Goal: Information Seeking & Learning: Learn about a topic

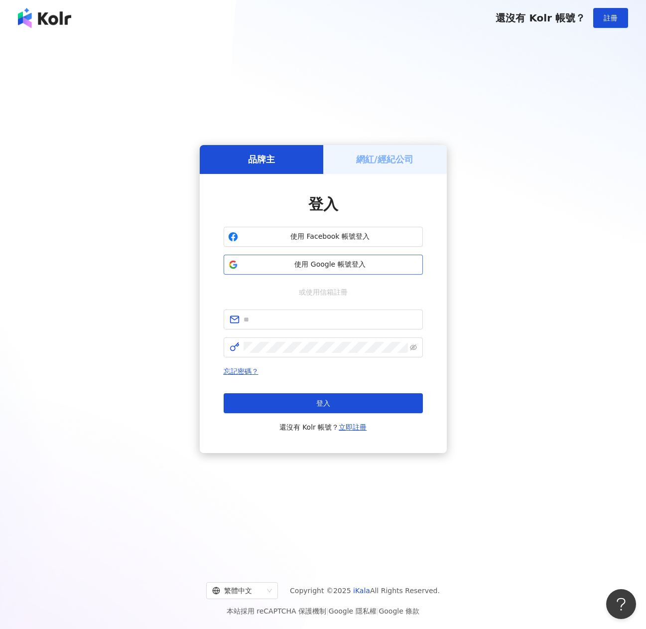
click at [300, 270] on button "使用 Google 帳號登入" at bounding box center [323, 265] width 199 height 20
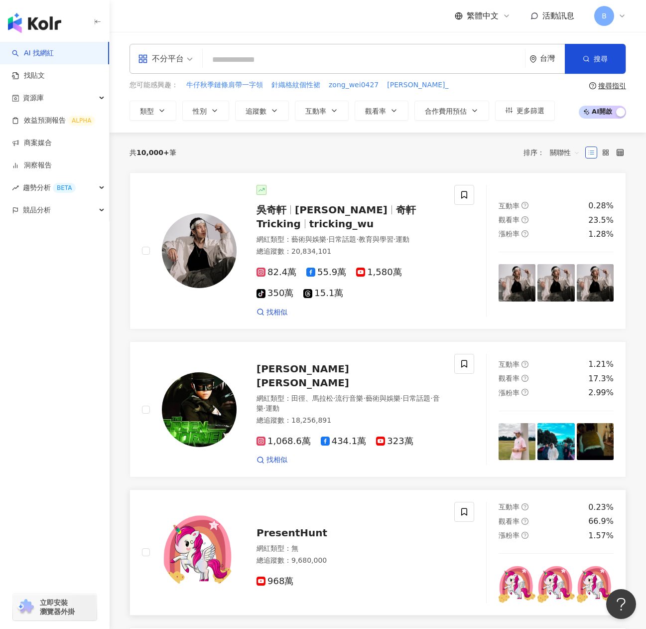
click at [372, 526] on div "PresentHunt" at bounding box center [350, 533] width 186 height 14
click at [253, 64] on input "search" at bounding box center [364, 59] width 314 height 19
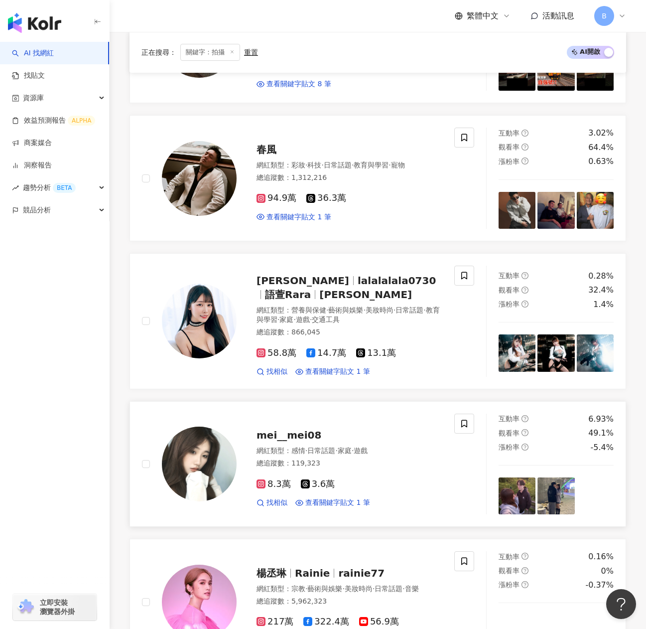
scroll to position [290, 0]
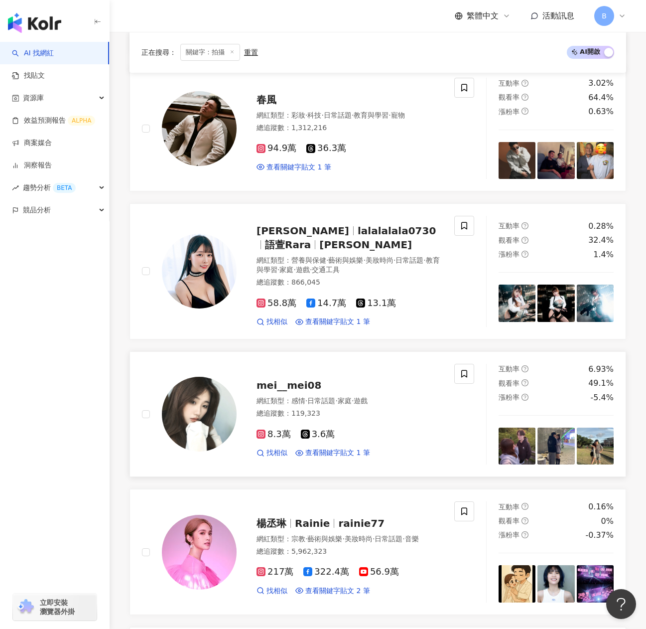
type input "**"
click at [295, 386] on span "mei__mei08" at bounding box center [289, 385] width 65 height 12
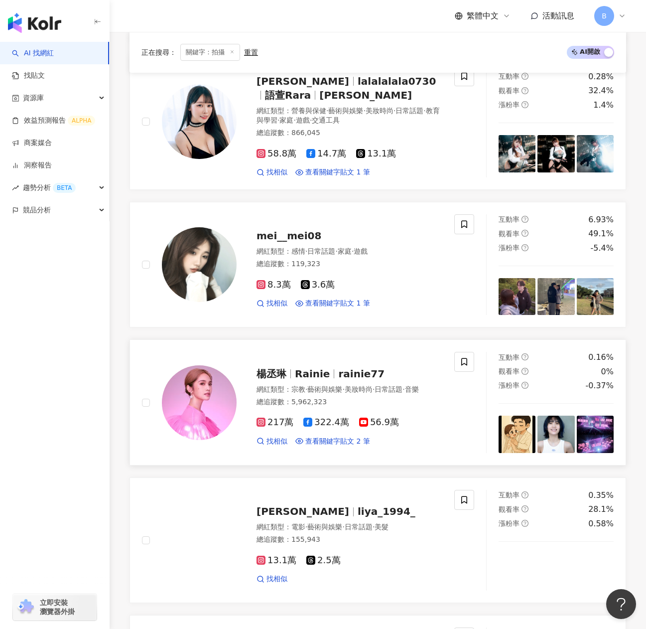
scroll to position [589, 0]
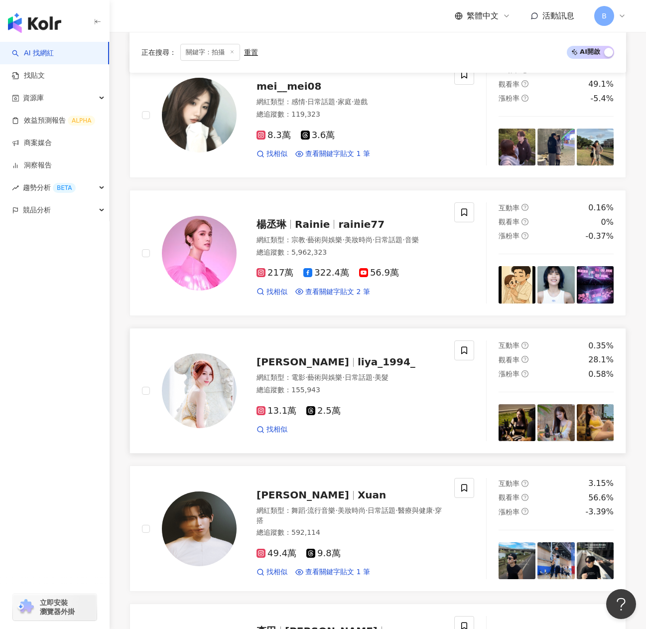
click at [282, 359] on span "張可芙" at bounding box center [303, 362] width 93 height 12
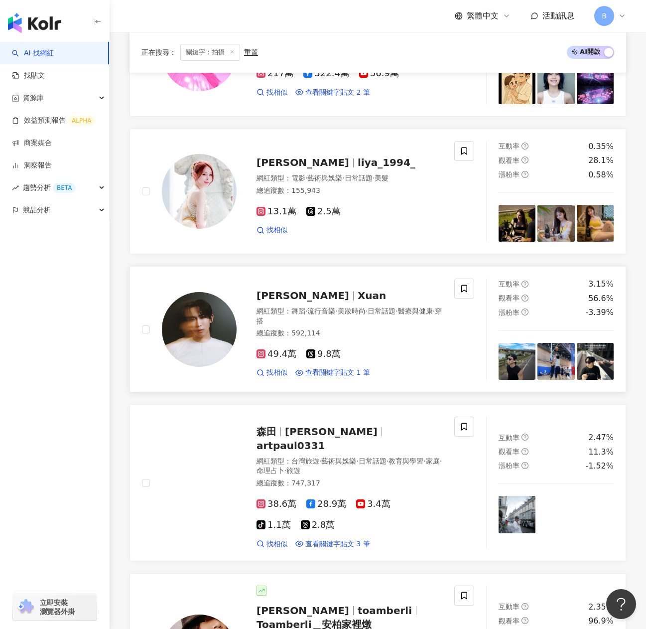
scroll to position [888, 0]
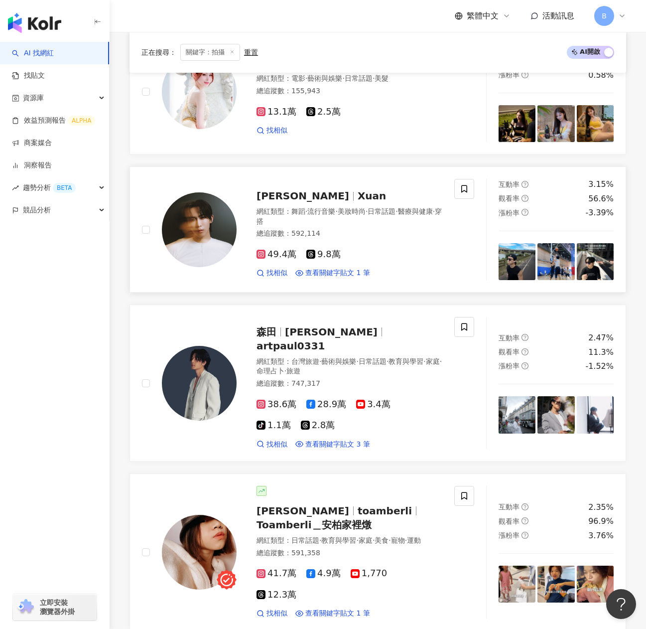
click at [358, 193] on span "Xuan" at bounding box center [372, 196] width 28 height 12
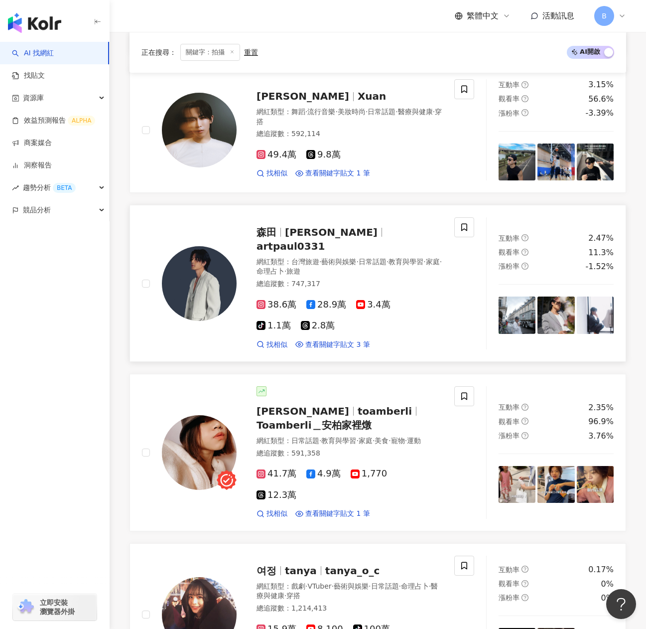
scroll to position [1087, 0]
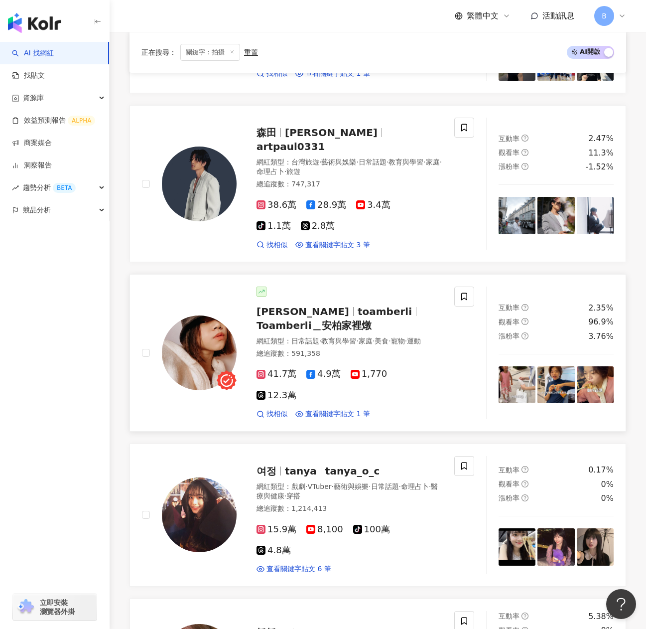
click at [309, 319] on span "Toamberli＿安柏家裡燉" at bounding box center [314, 325] width 115 height 12
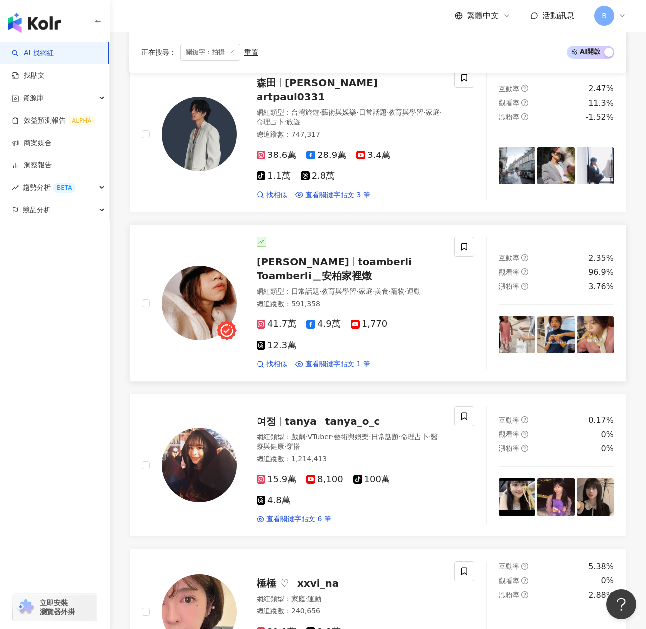
scroll to position [1237, 0]
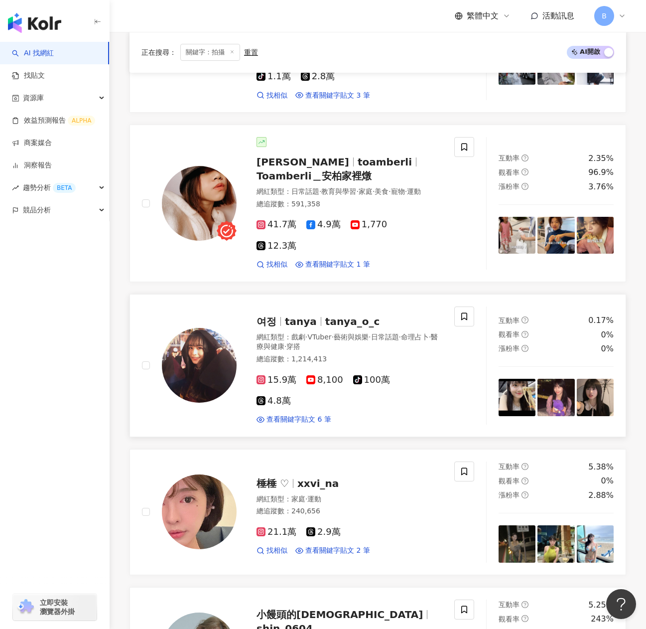
click at [319, 315] on span "tanya" at bounding box center [305, 321] width 40 height 12
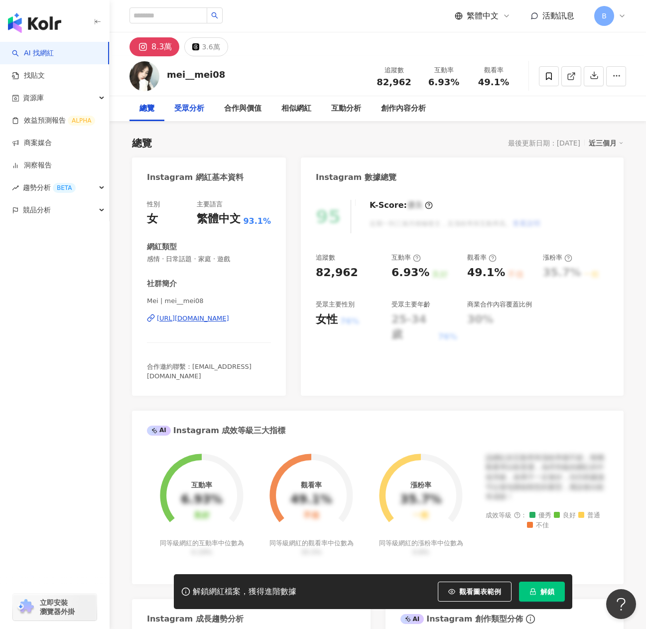
click at [202, 106] on div "受眾分析" at bounding box center [189, 109] width 30 height 12
click at [209, 321] on div "https://www.instagram.com/mei__mei08/" at bounding box center [193, 318] width 72 height 9
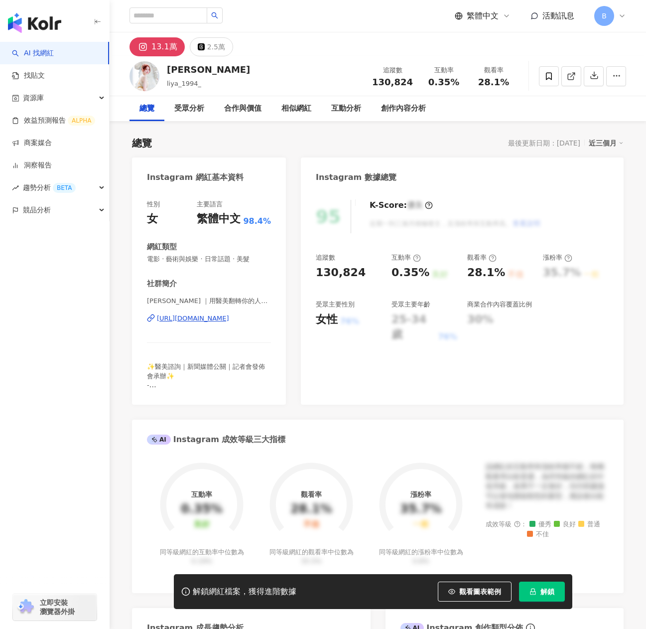
click at [229, 318] on div "https://www.instagram.com/liya_1994_/" at bounding box center [193, 318] width 72 height 9
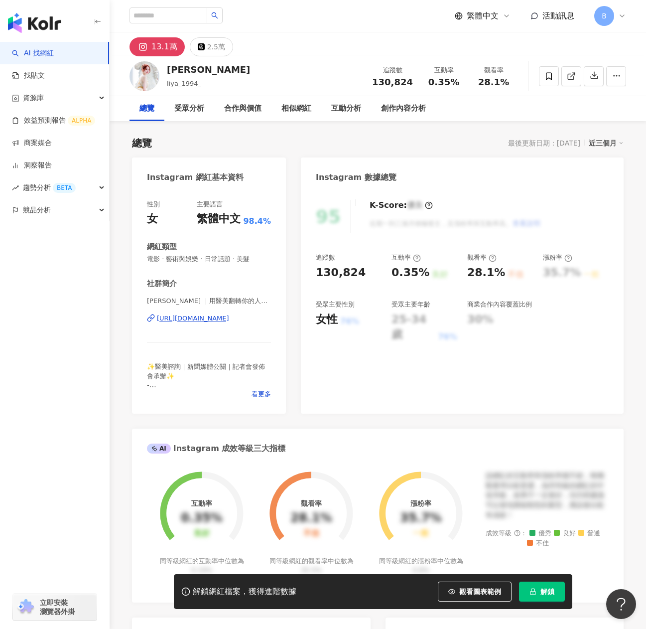
scroll to position [100, 0]
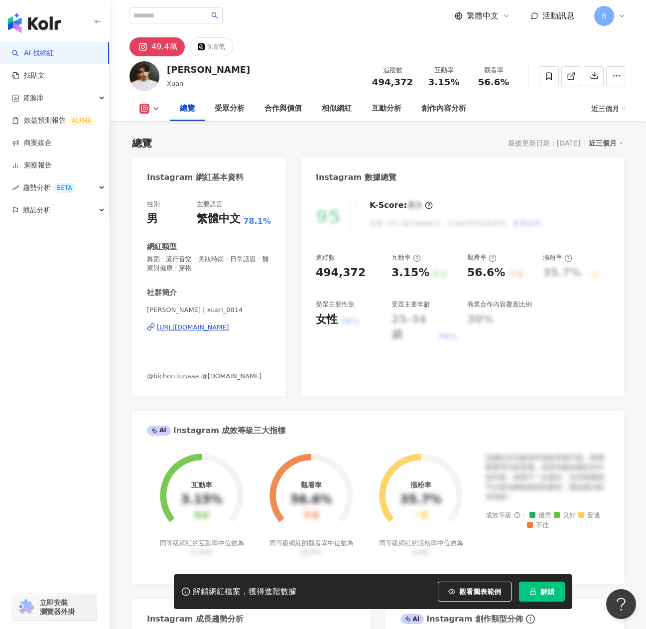
scroll to position [50, 0]
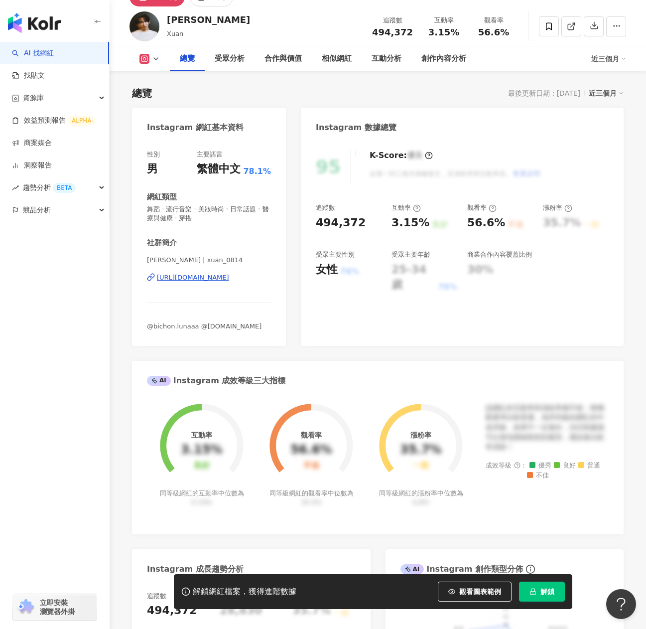
click at [217, 280] on div "https://www.instagram.com/xuan_0814/" at bounding box center [193, 277] width 72 height 9
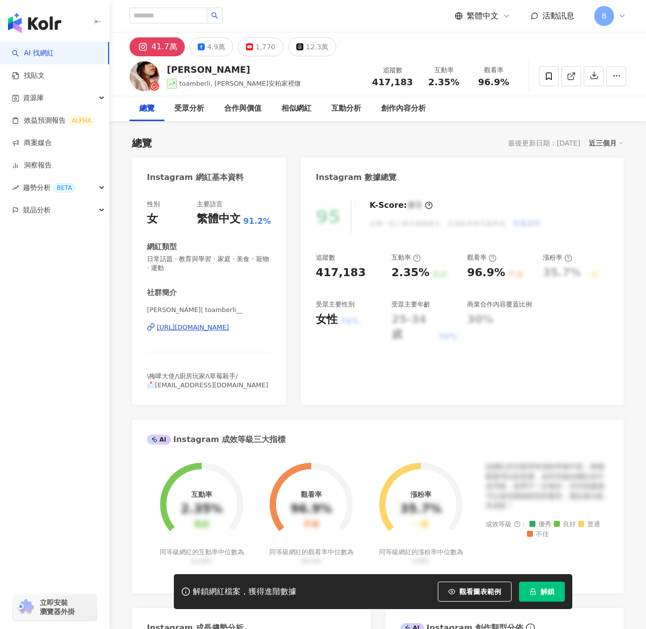
click at [198, 325] on div "[URL][DOMAIN_NAME]" at bounding box center [193, 327] width 72 height 9
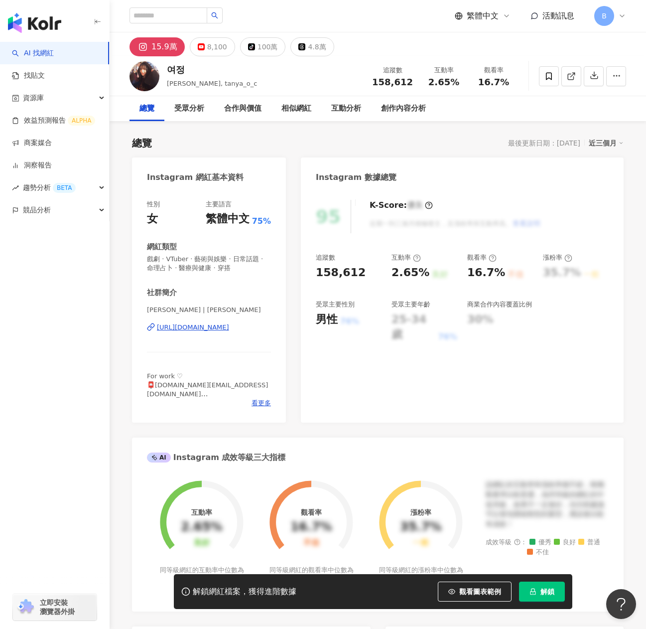
drag, startPoint x: 419, startPoint y: 78, endPoint x: 221, endPoint y: 328, distance: 318.3
click at [221, 328] on div "https://www.instagram.com/tanya_o_c/" at bounding box center [193, 327] width 72 height 9
drag, startPoint x: 396, startPoint y: 120, endPoint x: 513, endPoint y: 132, distance: 118.2
click at [396, 120] on div "創作內容分析" at bounding box center [403, 108] width 65 height 25
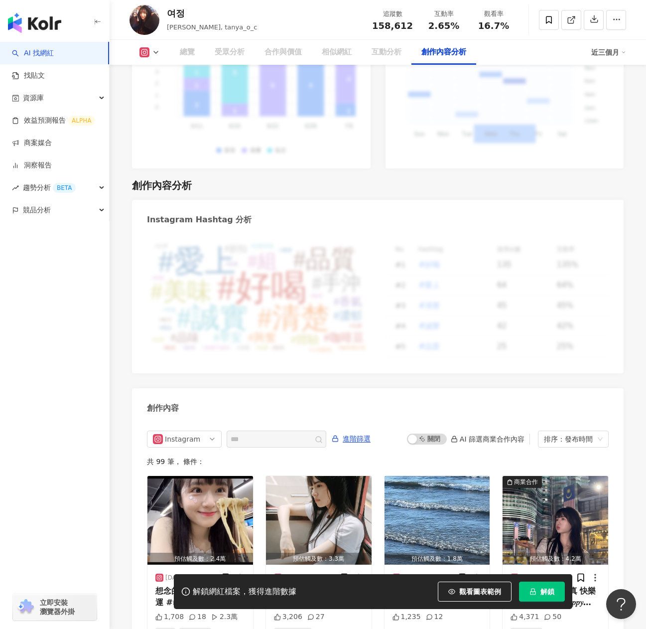
click at [158, 57] on div "總覽 受眾分析 合作與價值 相似網紅 互動分析 創作內容分析 近三個月" at bounding box center [378, 52] width 497 height 25
click at [154, 55] on icon at bounding box center [156, 52] width 8 height 8
click at [285, 168] on div "創作內容分析 Instagram Hashtag 分析 #好喝 #愛上 #清楚 #誠實 #品質 #美味 #手沖 #組 #香氣 #咖啡豆 #濃郁 #興奮 #早安…" at bounding box center [378, 414] width 492 height 493
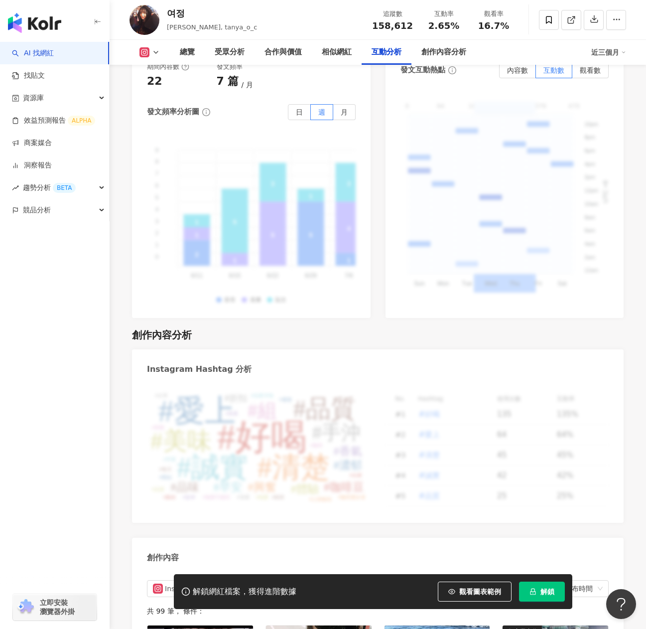
click at [142, 47] on icon at bounding box center [145, 52] width 10 height 10
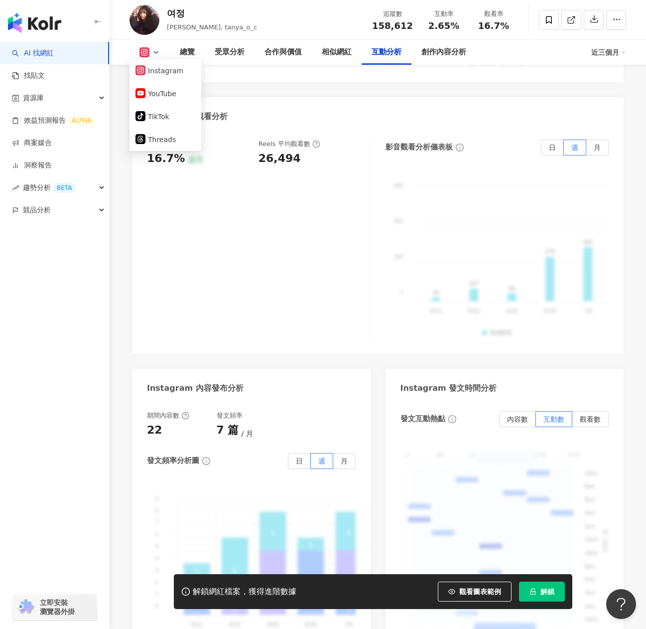
scroll to position [2188, 0]
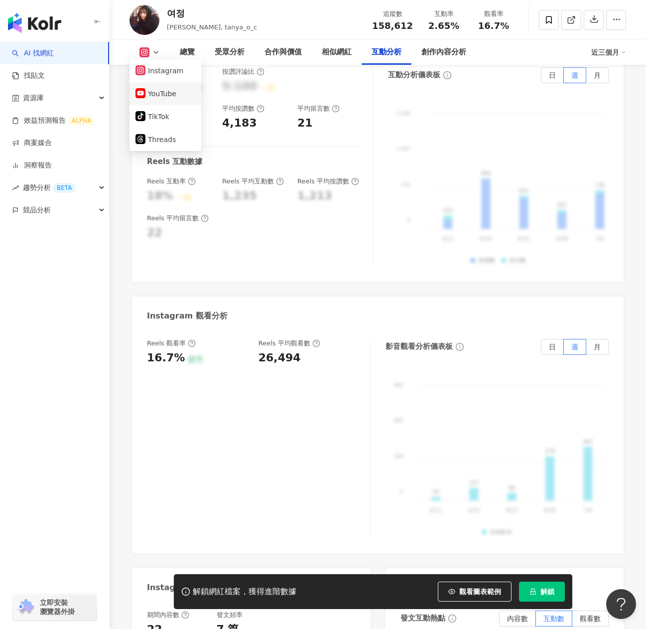
click at [161, 97] on button "YouTube" at bounding box center [166, 94] width 60 height 14
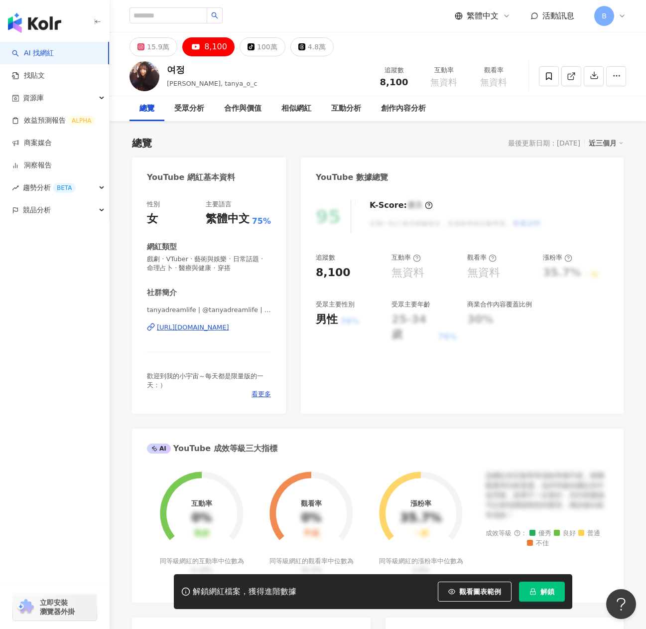
click at [555, 591] on button "解鎖" at bounding box center [542, 592] width 46 height 20
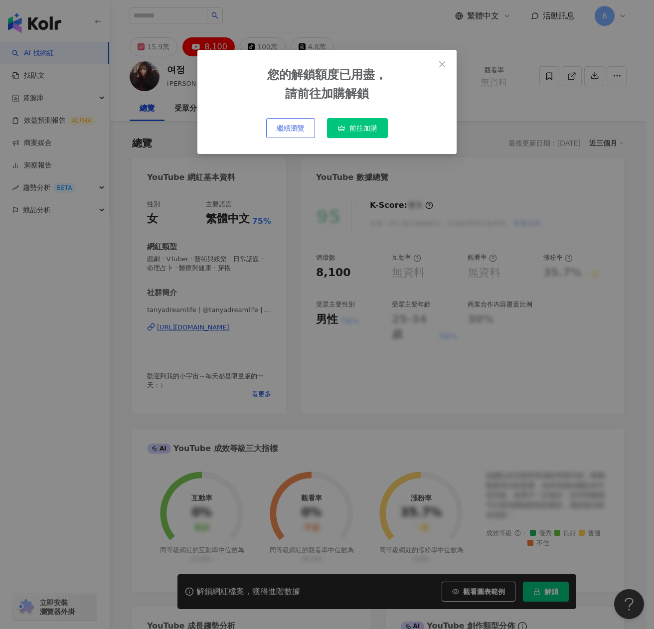
click at [279, 127] on span "繼續瀏覽" at bounding box center [291, 128] width 28 height 8
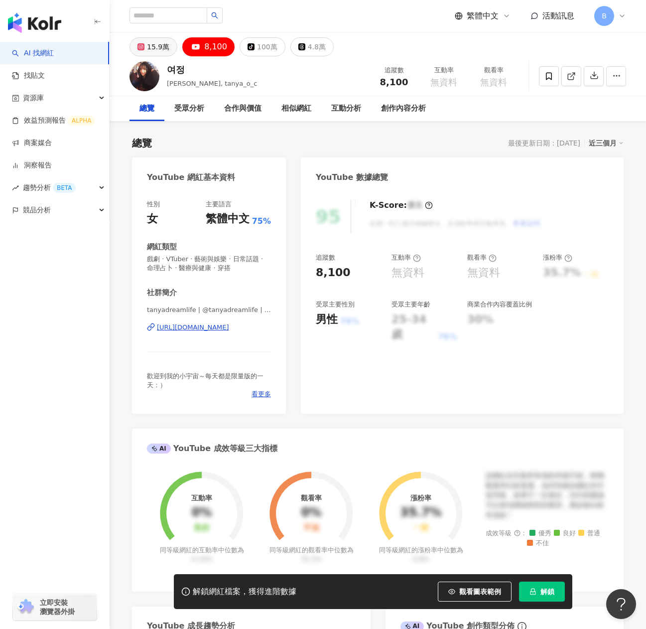
click at [150, 46] on div "15.9萬" at bounding box center [158, 47] width 22 height 14
click at [624, 15] on icon at bounding box center [622, 16] width 8 height 8
click at [618, 13] on div "B" at bounding box center [611, 16] width 32 height 20
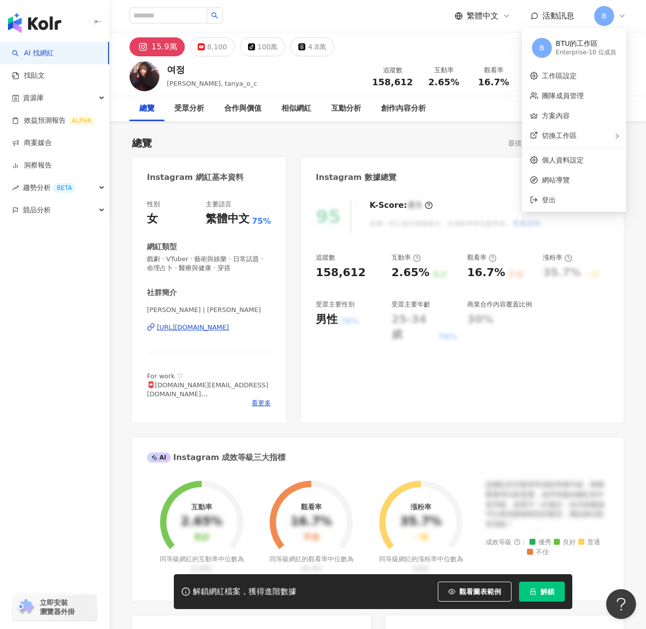
click at [534, 593] on icon "lock" at bounding box center [533, 591] width 7 height 7
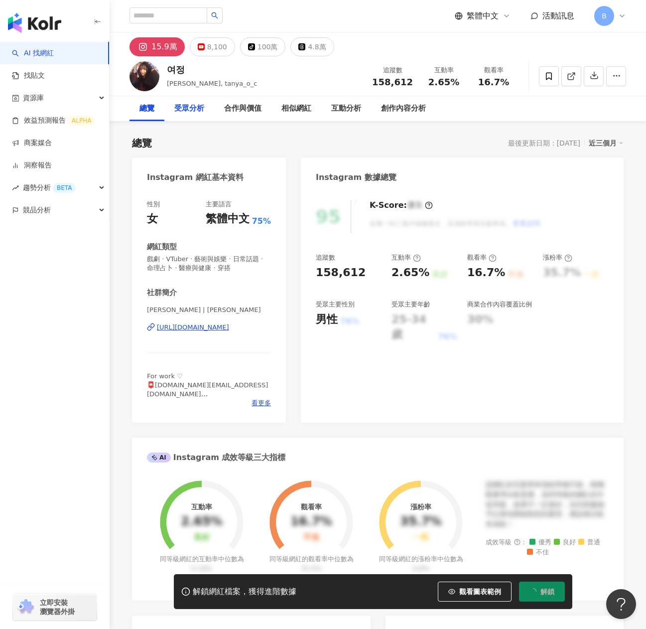
click at [198, 113] on div "受眾分析" at bounding box center [189, 109] width 30 height 12
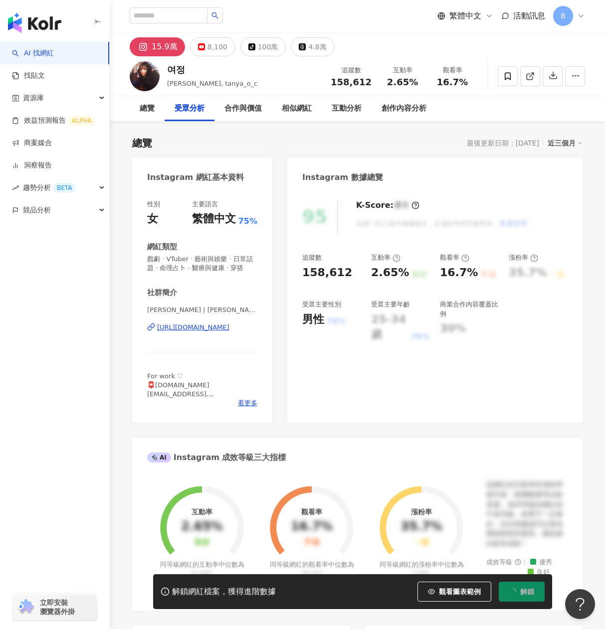
click at [336, 29] on div "繁體中文 活動訊息 B" at bounding box center [357, 16] width 455 height 32
click at [334, 22] on div "繁體中文 活動訊息 B" at bounding box center [357, 16] width 455 height 32
click at [194, 74] on div "여정" at bounding box center [212, 69] width 90 height 12
click at [189, 69] on div "여정" at bounding box center [212, 69] width 90 height 12
click at [191, 67] on div "여정" at bounding box center [212, 69] width 90 height 12
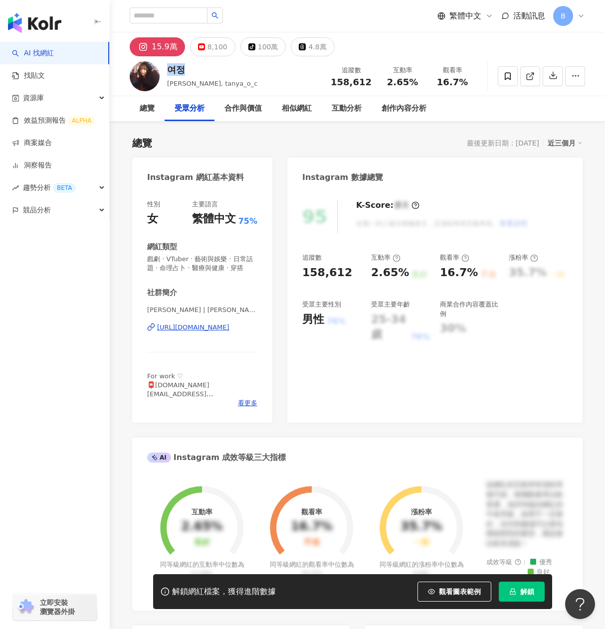
drag, startPoint x: 193, startPoint y: 67, endPoint x: 165, endPoint y: 69, distance: 27.9
click at [165, 69] on div "여정 tanya, tanya_o_c 追蹤數 158,612 互動率 2.65% 觀看率 16.7%" at bounding box center [357, 75] width 495 height 39
copy div "여정"
drag, startPoint x: 215, startPoint y: 73, endPoint x: 264, endPoint y: 23, distance: 70.1
click at [216, 72] on div "여정" at bounding box center [212, 69] width 90 height 12
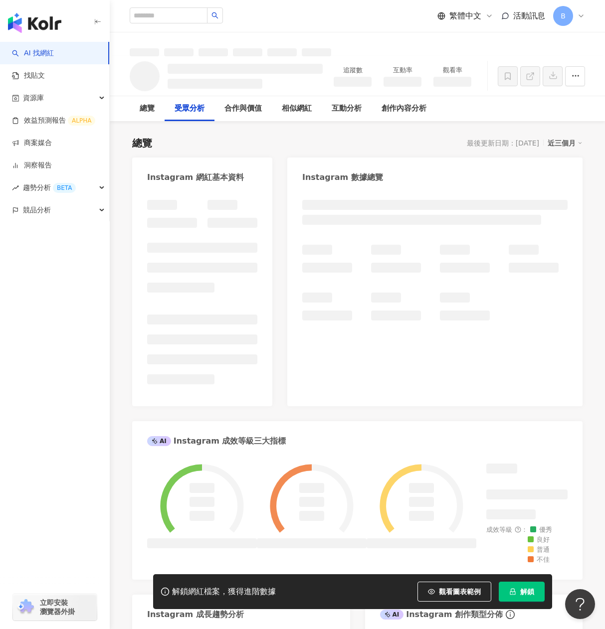
click at [318, 178] on div "Instagram 數據總覽" at bounding box center [342, 177] width 81 height 11
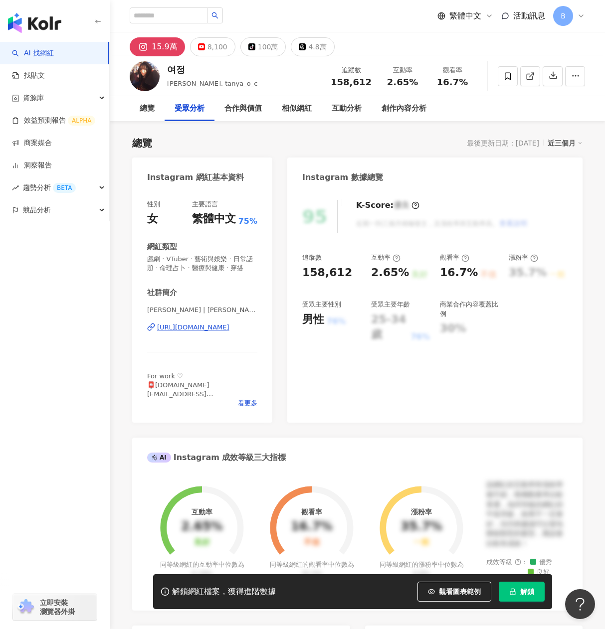
click at [426, 149] on div "總覽 最後更新日期：2025/9/10 近三個月" at bounding box center [357, 143] width 450 height 14
click at [207, 49] on div "8,100" at bounding box center [217, 47] width 20 height 14
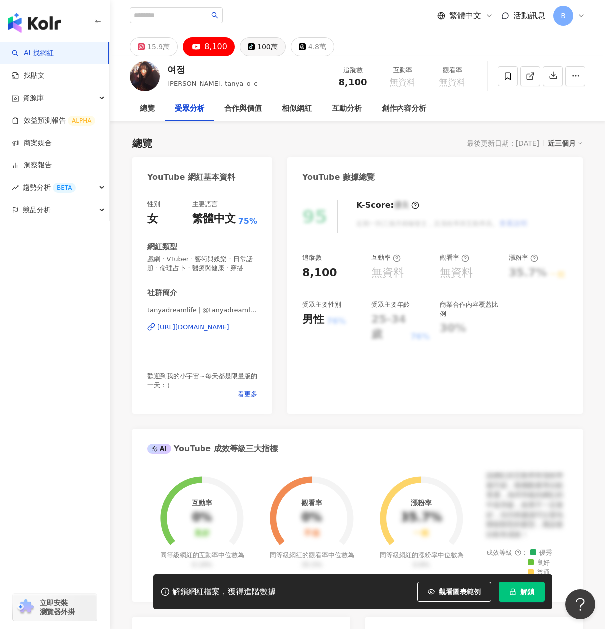
drag, startPoint x: 246, startPoint y: 46, endPoint x: 258, endPoint y: 46, distance: 11.5
click at [248, 49] on icon at bounding box center [251, 46] width 7 height 7
click at [258, 46] on div "100萬" at bounding box center [267, 47] width 20 height 14
click at [308, 46] on div "4.8萬" at bounding box center [317, 47] width 18 height 14
click at [308, 50] on div "4.8萬" at bounding box center [317, 47] width 18 height 14
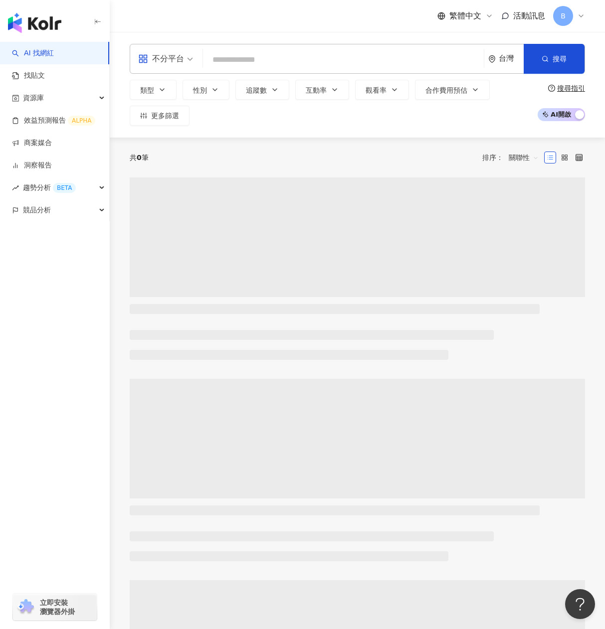
click at [386, 154] on div "共 0 筆 排序： 關聯性" at bounding box center [357, 158] width 455 height 16
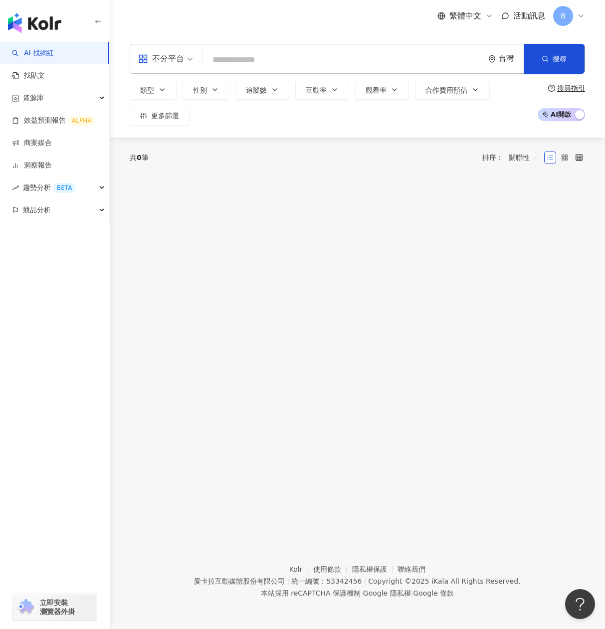
drag, startPoint x: 426, startPoint y: 271, endPoint x: 428, endPoint y: 264, distance: 7.4
click at [430, 268] on div "不分平台 台灣 搜尋 類型 性別 追蹤數 互動率 觀看率 合作費用預估 更多篩選 搜尋指引 AI 開啟 AI 關閉 共 0 筆 排序： 關聯性" at bounding box center [357, 275] width 495 height 486
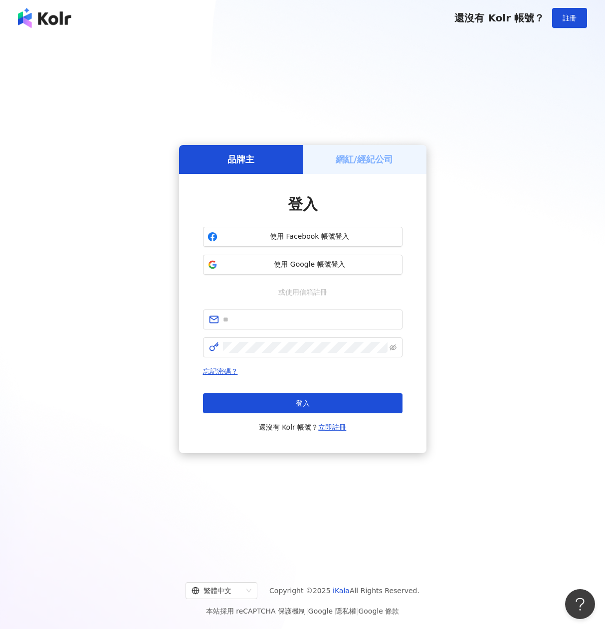
click at [492, 255] on div "品牌主 網紅/經紀公司 登入 使用 Facebook 帳號登入 使用 Google 帳號登入 或使用信箱註冊 忘記密碼？ 登入 還沒有 Kolr 帳號？ 立即…" at bounding box center [302, 299] width 581 height 510
click at [278, 268] on span "使用 Google 帳號登入" at bounding box center [309, 265] width 176 height 10
click at [323, 265] on span "使用 Google 帳號登入" at bounding box center [309, 265] width 176 height 10
click at [372, 270] on button "使用 Google 帳號登入" at bounding box center [302, 265] width 199 height 20
click at [331, 261] on span "使用 Google 帳號登入" at bounding box center [309, 265] width 176 height 10
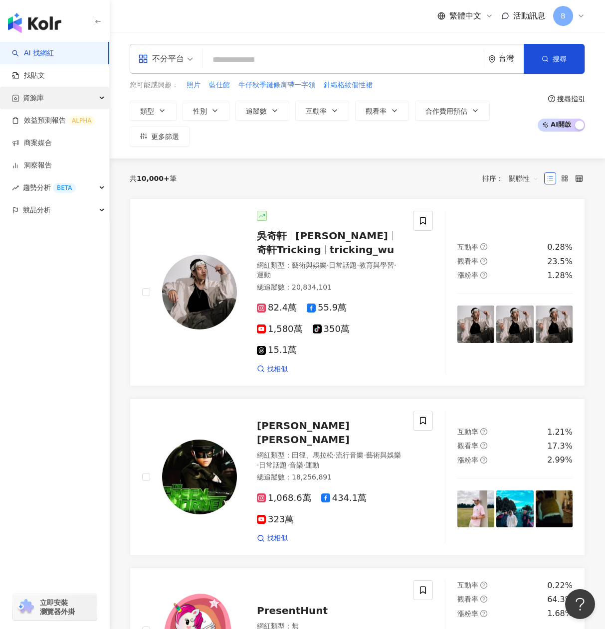
click at [61, 91] on div "資源庫" at bounding box center [54, 98] width 109 height 22
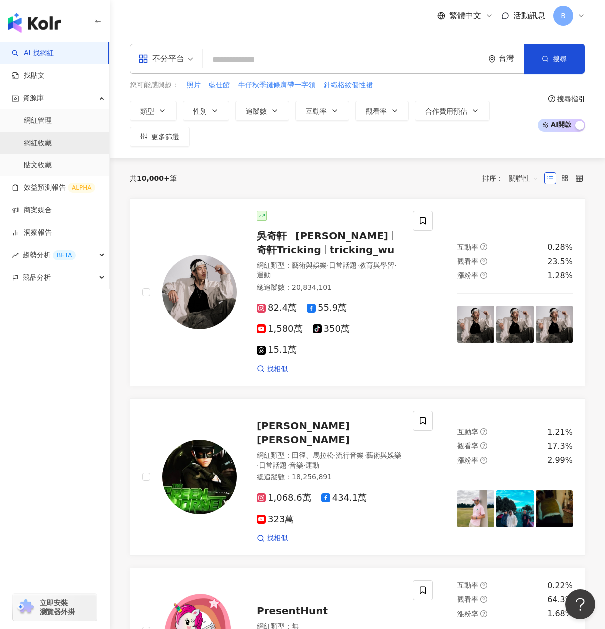
click at [52, 140] on link "網紅收藏" at bounding box center [38, 143] width 28 height 10
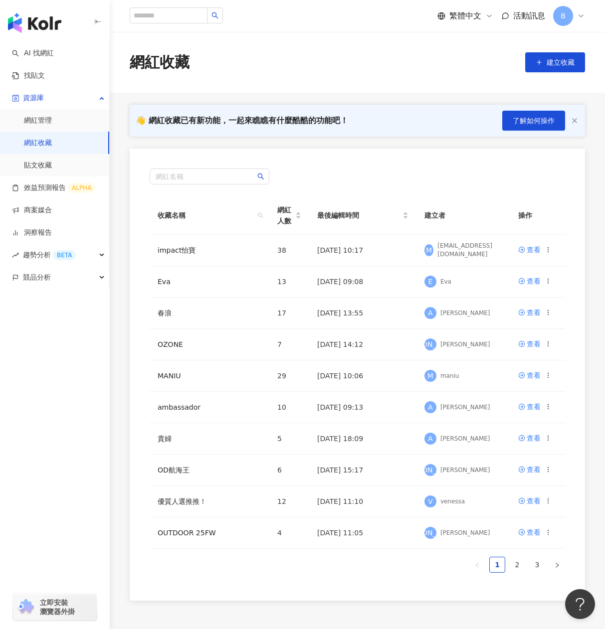
click at [298, 83] on div "網紅收藏 建立收藏" at bounding box center [357, 62] width 495 height 61
click at [240, 298] on td "Eva" at bounding box center [210, 281] width 120 height 31
click at [338, 298] on td "[DATE] 09:08" at bounding box center [362, 281] width 107 height 31
click at [342, 298] on td "[DATE] 09:08" at bounding box center [362, 281] width 107 height 31
click at [534, 287] on div "查看" at bounding box center [533, 281] width 14 height 11
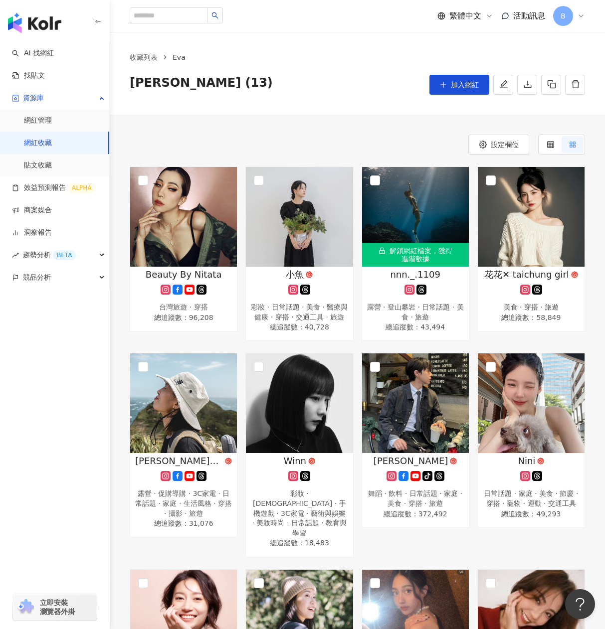
drag, startPoint x: 273, startPoint y: 119, endPoint x: 245, endPoint y: 87, distance: 42.0
click at [273, 119] on div "設定欄位 Beauty By Nitata 台灣旅遊 · 穿搭 總追蹤數 ： 96,208 小魚 彩妝 · 日常話題 · 美食 · 醫療與健康 · 穿搭 · …" at bounding box center [357, 603] width 495 height 977
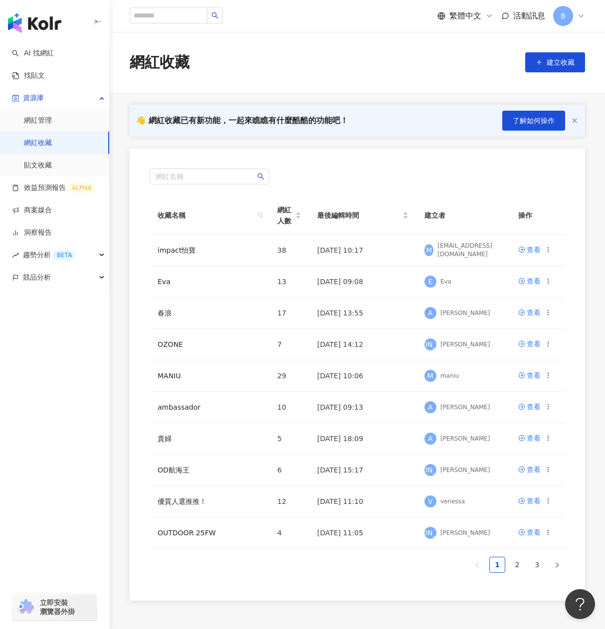
click at [294, 67] on div "網紅收藏 建立收藏" at bounding box center [357, 62] width 495 height 21
click at [320, 42] on div "網紅收藏 建立收藏" at bounding box center [357, 62] width 495 height 61
click at [248, 61] on div "網紅收藏 建立收藏" at bounding box center [357, 62] width 495 height 21
